Goal: Task Accomplishment & Management: Use online tool/utility

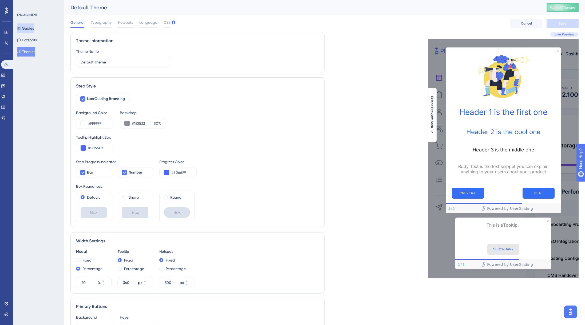
click at [34, 25] on button "Guides" at bounding box center [25, 28] width 17 height 10
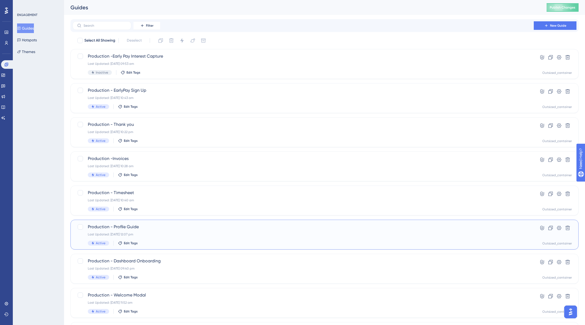
click at [141, 234] on div "Last Updated: [DATE] 12:07 pm" at bounding box center [303, 235] width 431 height 4
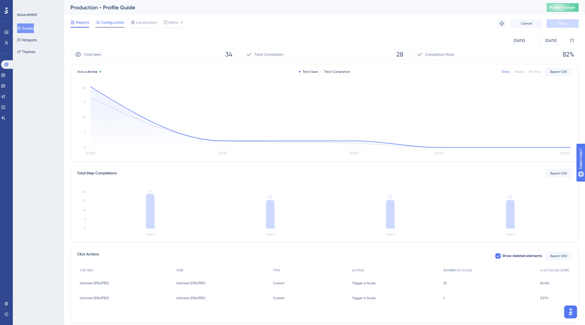
click at [112, 25] on span "Configuration" at bounding box center [112, 22] width 23 height 6
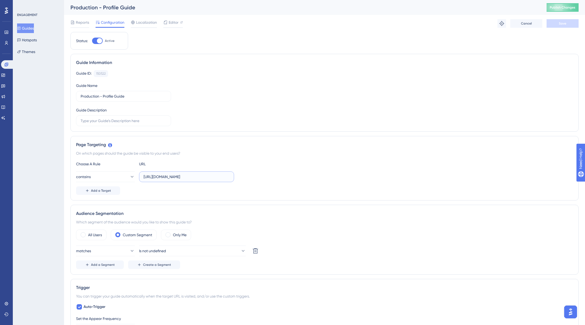
click at [210, 178] on input "[URL][DOMAIN_NAME]" at bounding box center [187, 177] width 86 height 6
drag, startPoint x: 217, startPoint y: 177, endPoint x: 235, endPoint y: 177, distance: 17.9
click at [235, 177] on div "contains [URL][DOMAIN_NAME]" at bounding box center [324, 177] width 497 height 11
click at [227, 177] on input "[URL][DOMAIN_NAME]" at bounding box center [187, 177] width 86 height 6
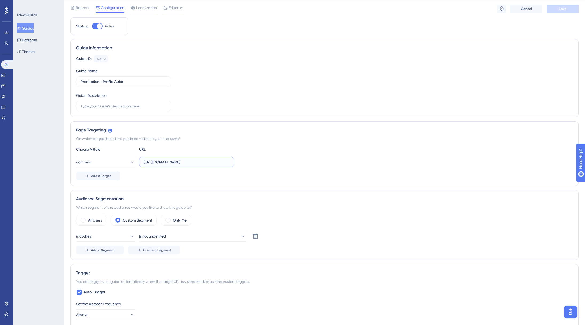
scroll to position [20, 0]
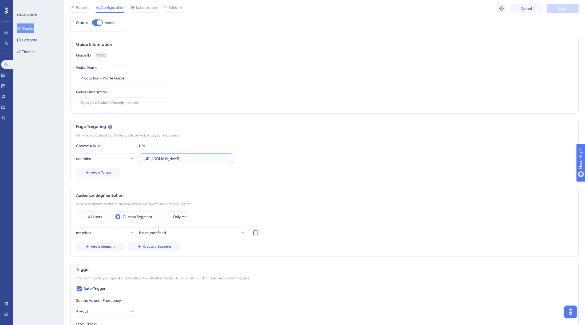
click at [174, 157] on input "[URL][DOMAIN_NAME]" at bounding box center [187, 159] width 86 height 6
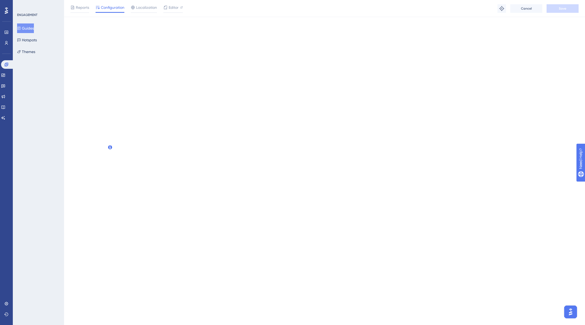
scroll to position [0, 0]
